Goal: Task Accomplishment & Management: Use online tool/utility

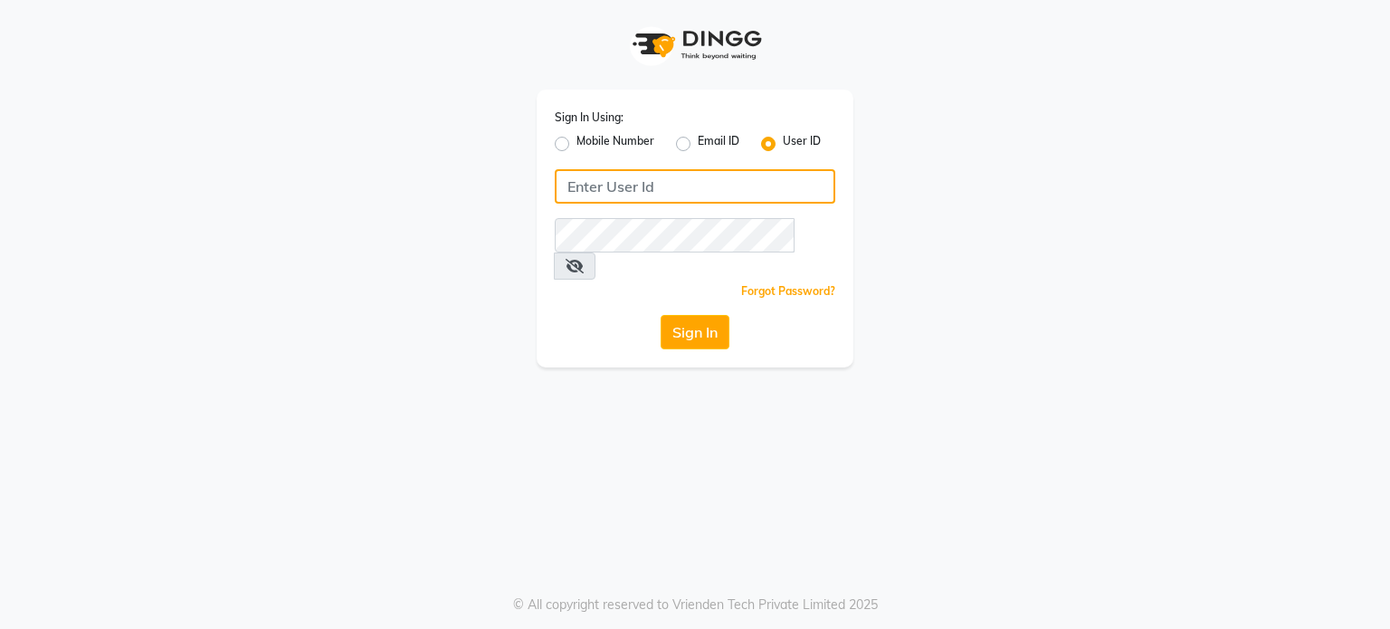
type input "8408993355"
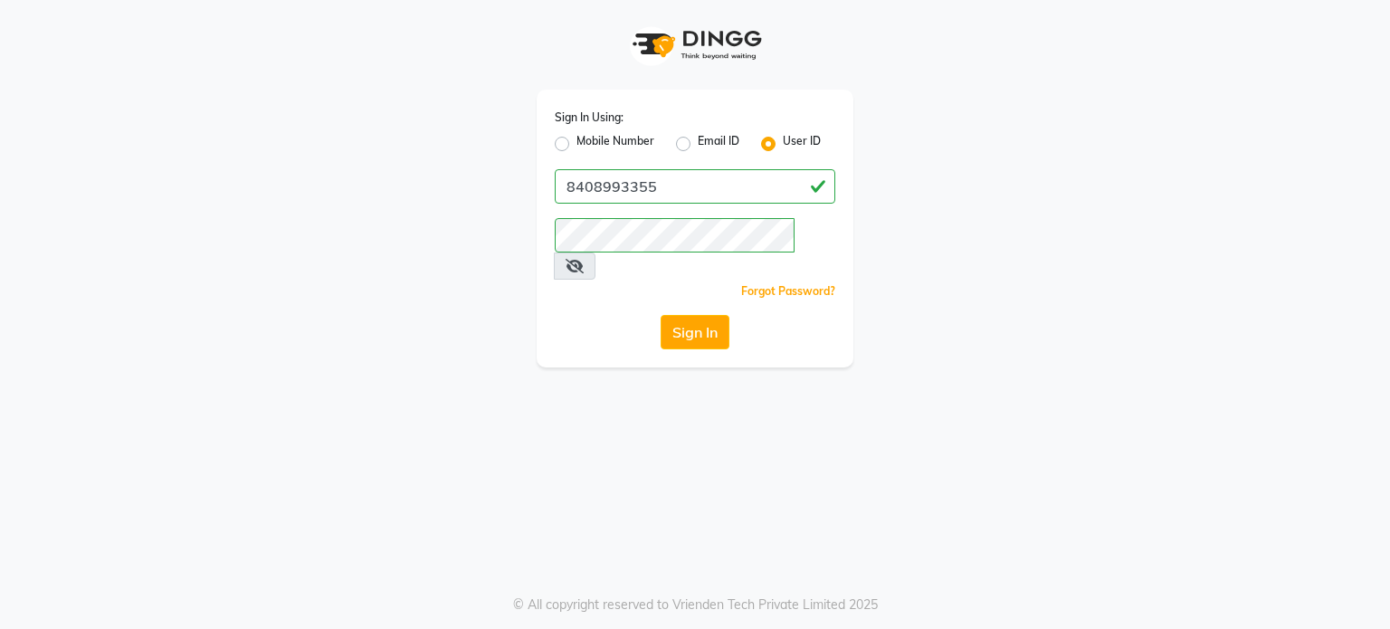
click at [783, 148] on label "User ID" at bounding box center [802, 144] width 38 height 22
click at [783, 145] on input "User ID" at bounding box center [789, 139] width 12 height 12
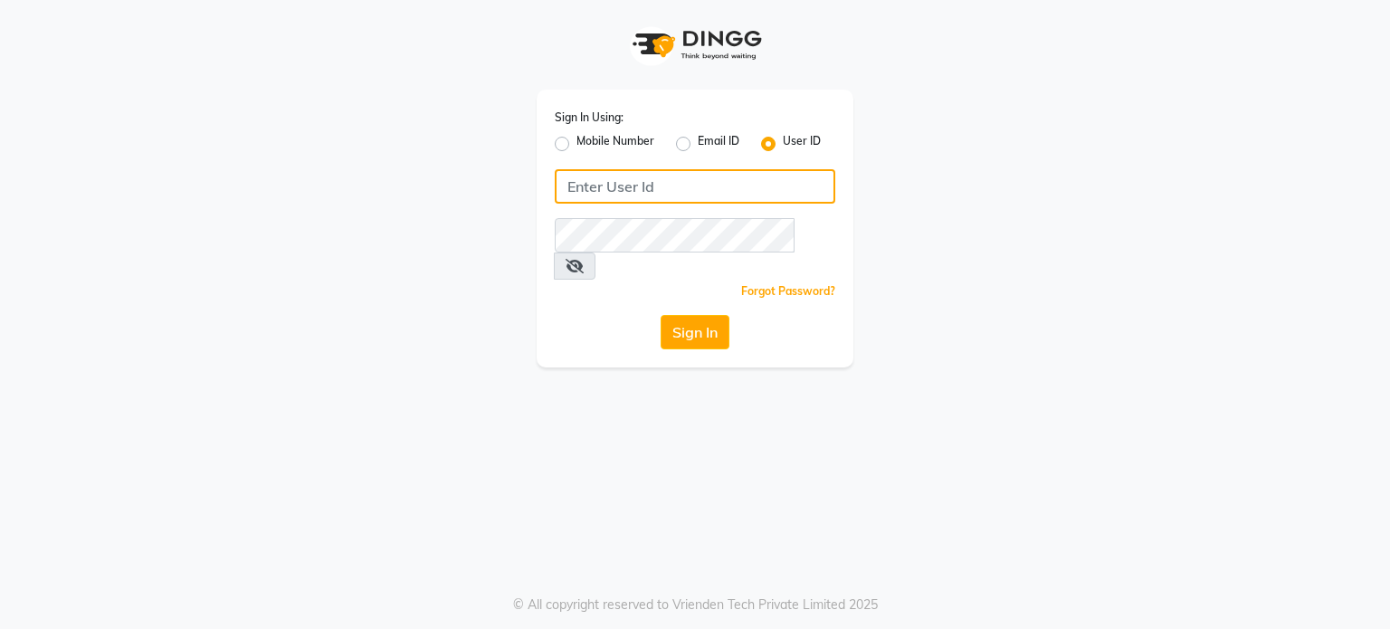
click at [594, 190] on input "Username" at bounding box center [695, 186] width 281 height 34
type input "e1120-33"
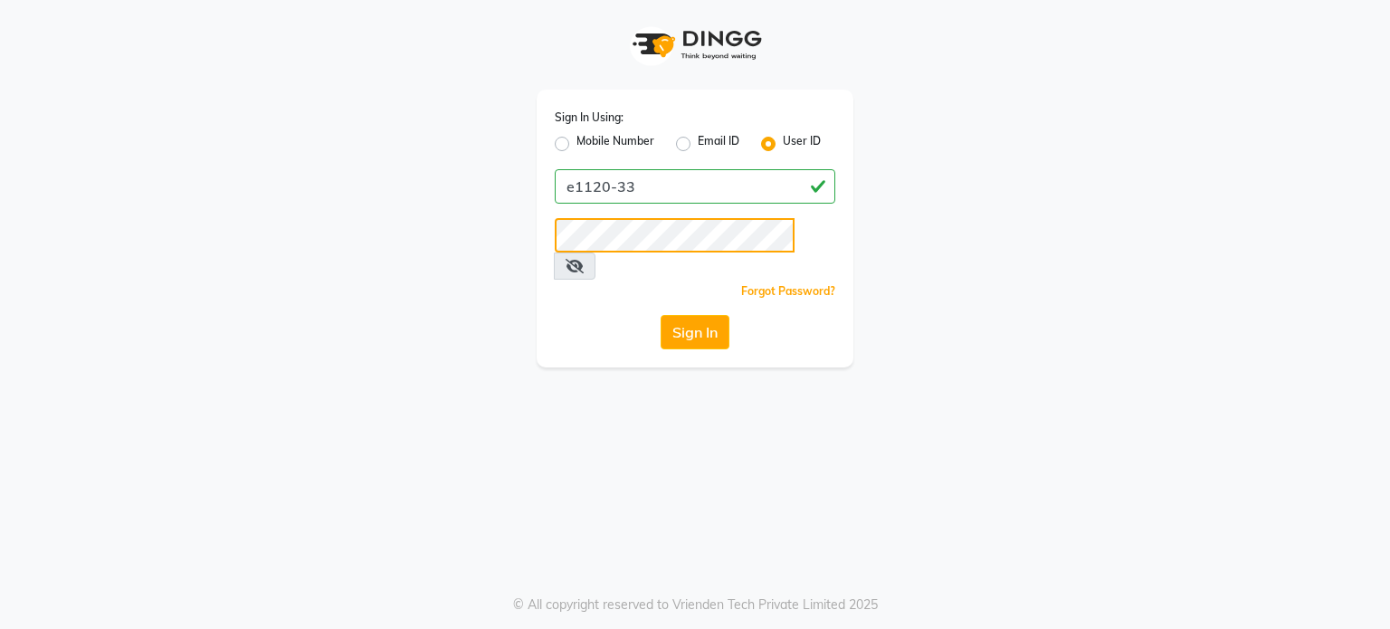
click at [661, 315] on button "Sign In" at bounding box center [695, 332] width 69 height 34
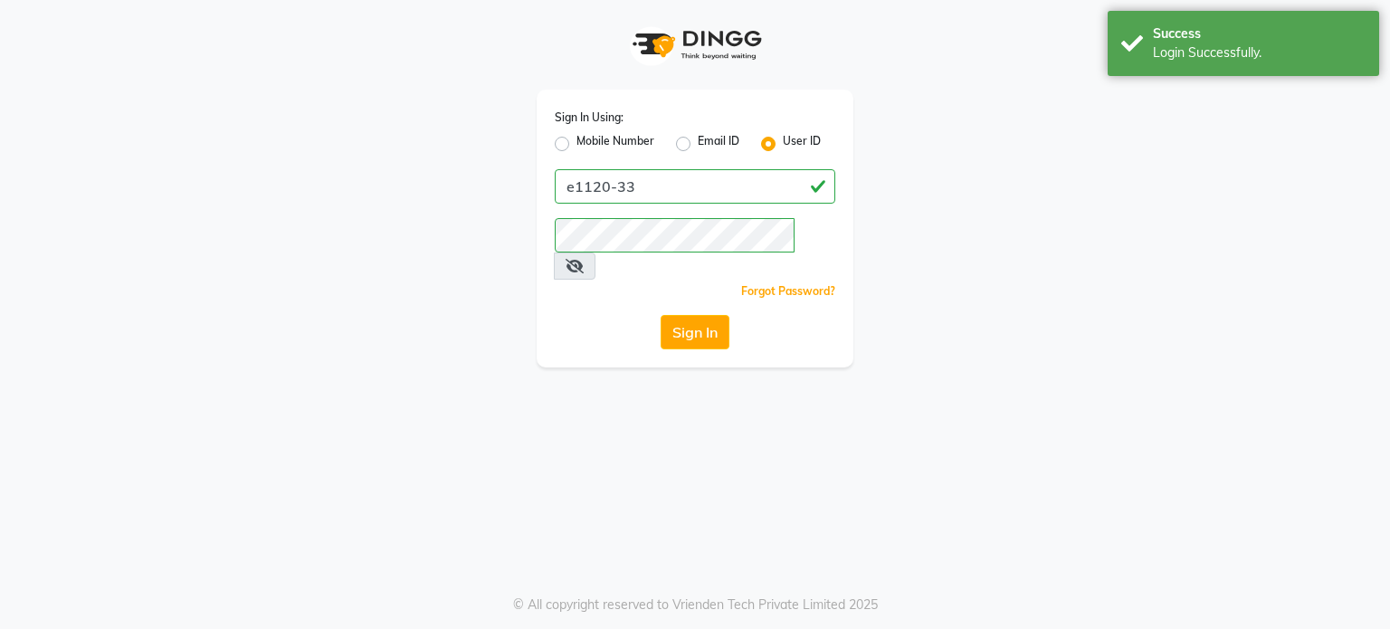
select select "702"
select select "service"
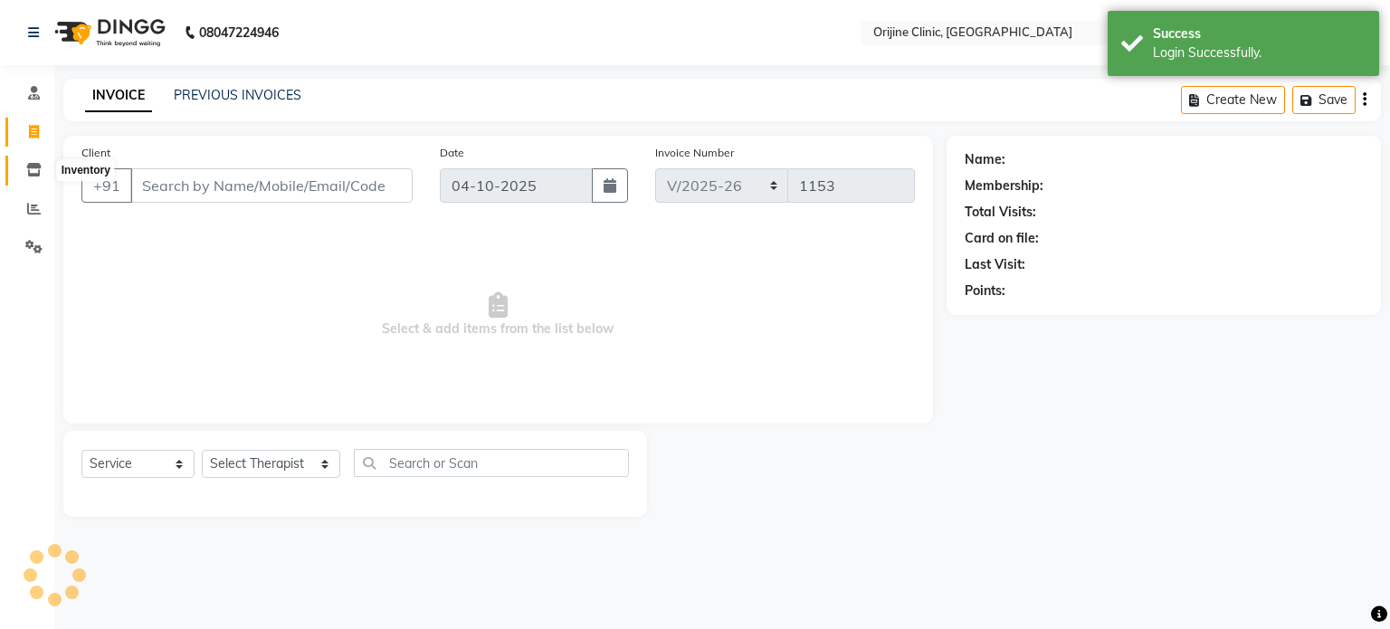
click at [29, 173] on icon at bounding box center [33, 170] width 15 height 14
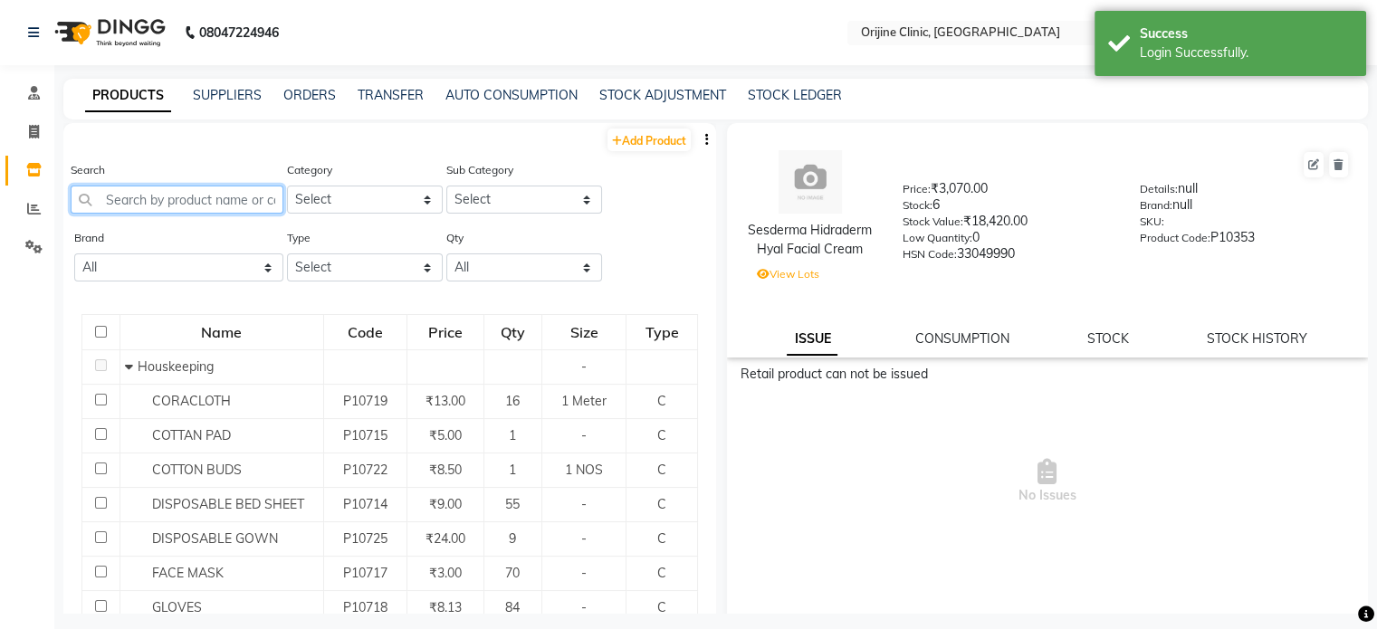
click at [195, 205] on input "text" at bounding box center [177, 200] width 213 height 28
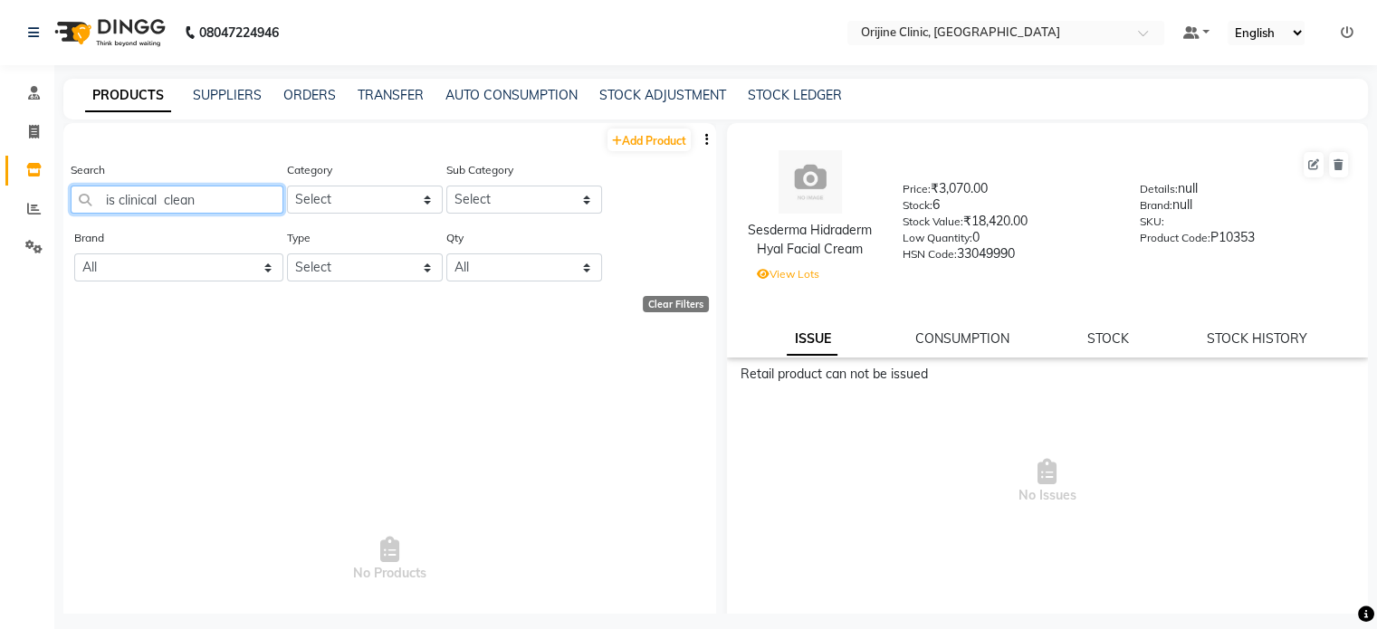
drag, startPoint x: 157, startPoint y: 196, endPoint x: 4, endPoint y: 222, distance: 155.9
click at [4, 222] on app-home "08047224946 Select Location × Orijine Clinic, Kalyani Nagar Default Panel My Pa…" at bounding box center [688, 320] width 1377 height 641
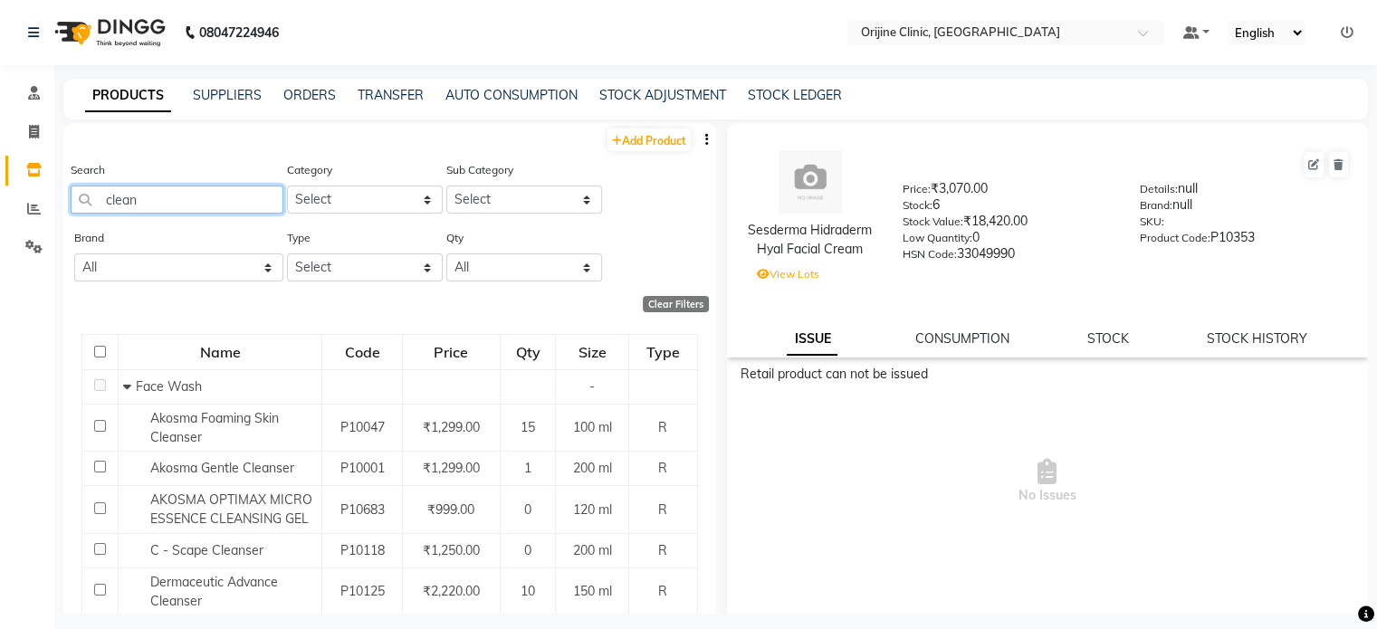
click at [177, 198] on input "clean" at bounding box center [177, 200] width 213 height 28
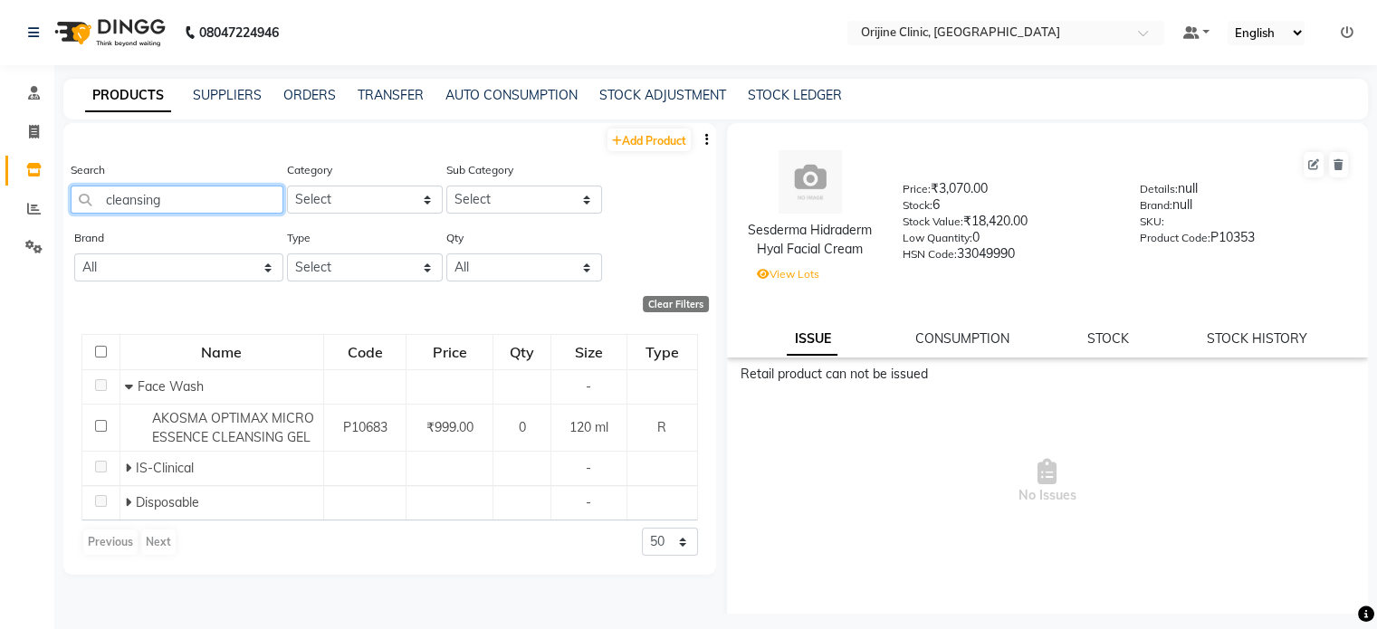
type input "cleansing c"
